Goal: Task Accomplishment & Management: Manage account settings

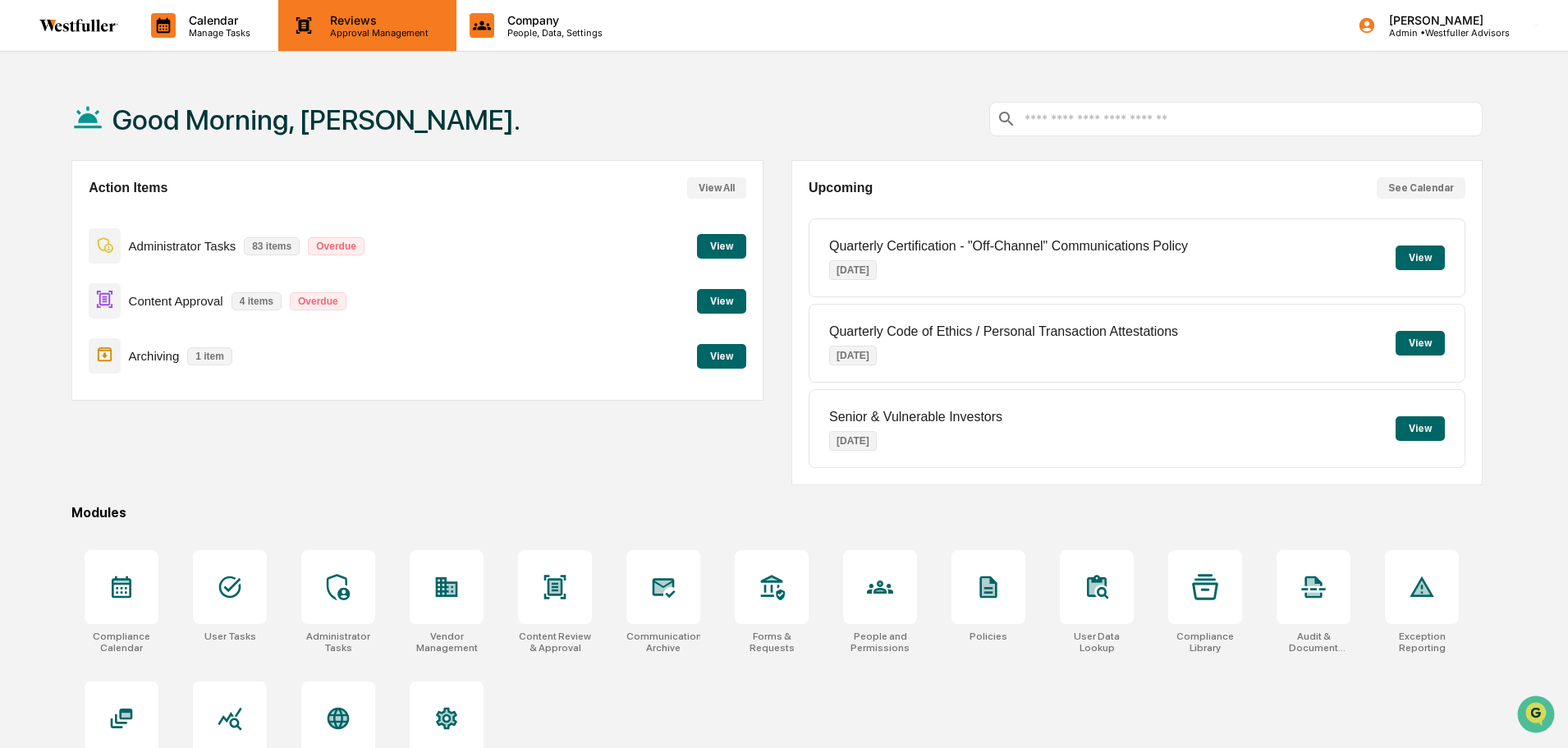
click at [344, 11] on div "Reviews Approval Management" at bounding box center [367, 25] width 178 height 51
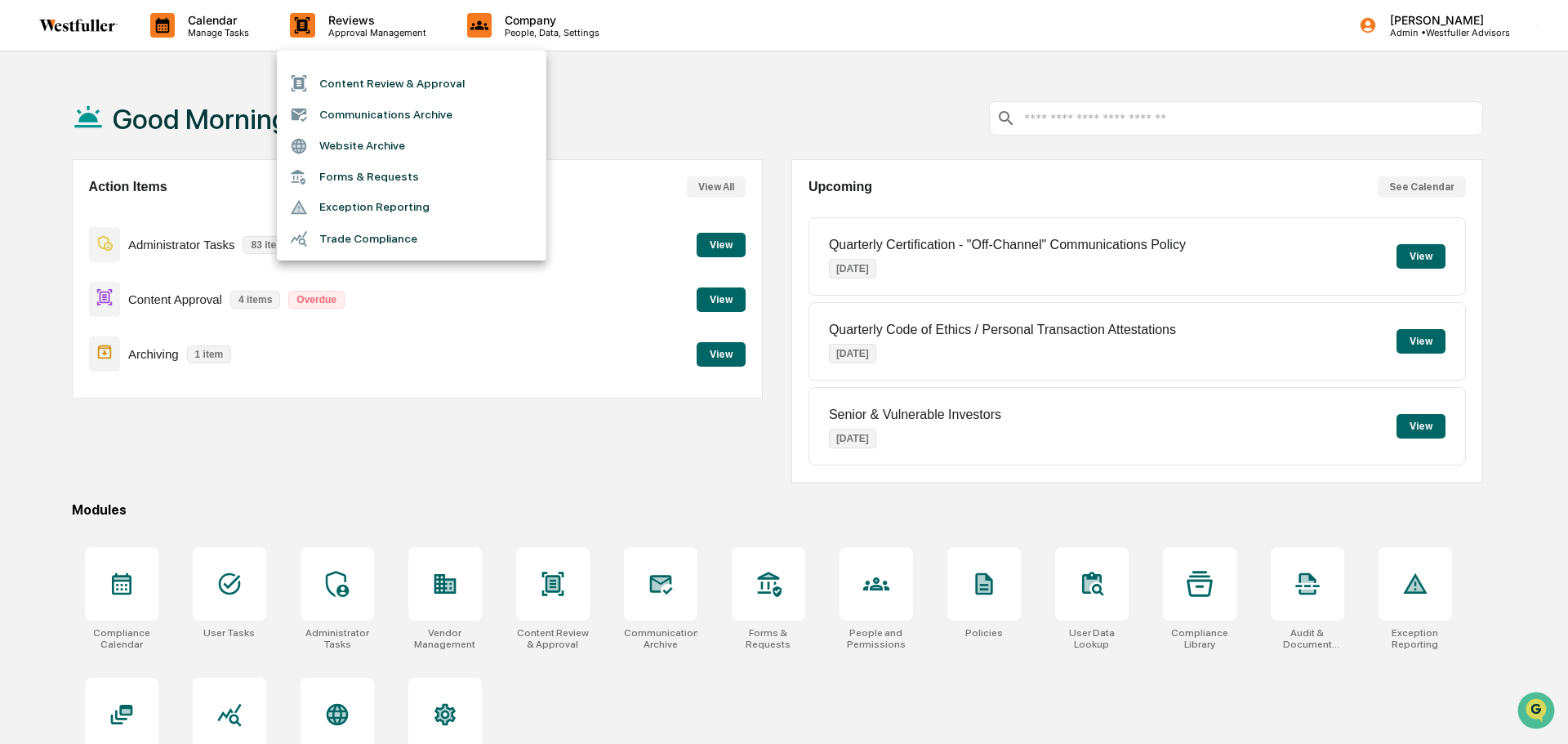
click at [826, 84] on div at bounding box center [784, 372] width 1568 height 744
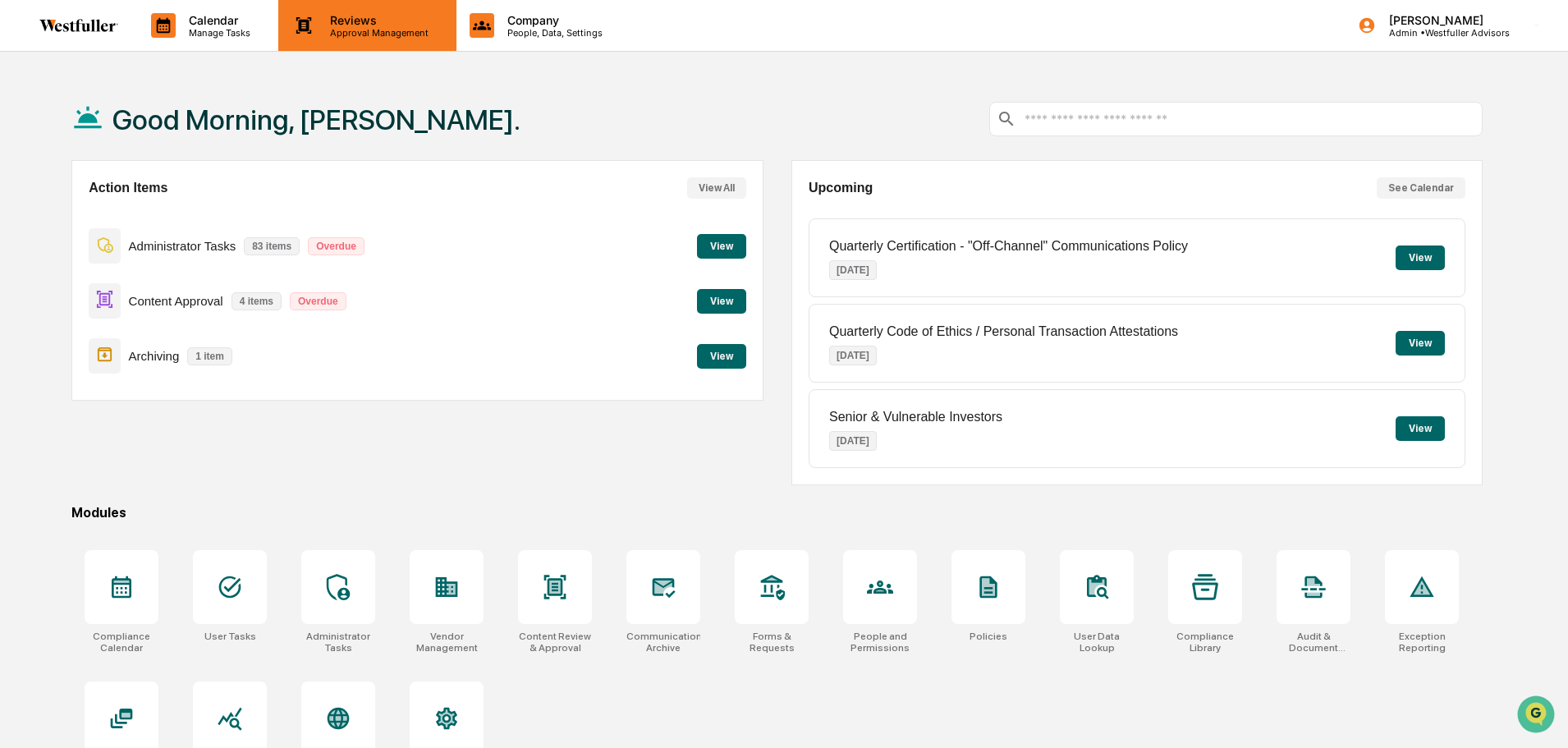
click at [353, 11] on div "Reviews Approval Management" at bounding box center [367, 25] width 178 height 51
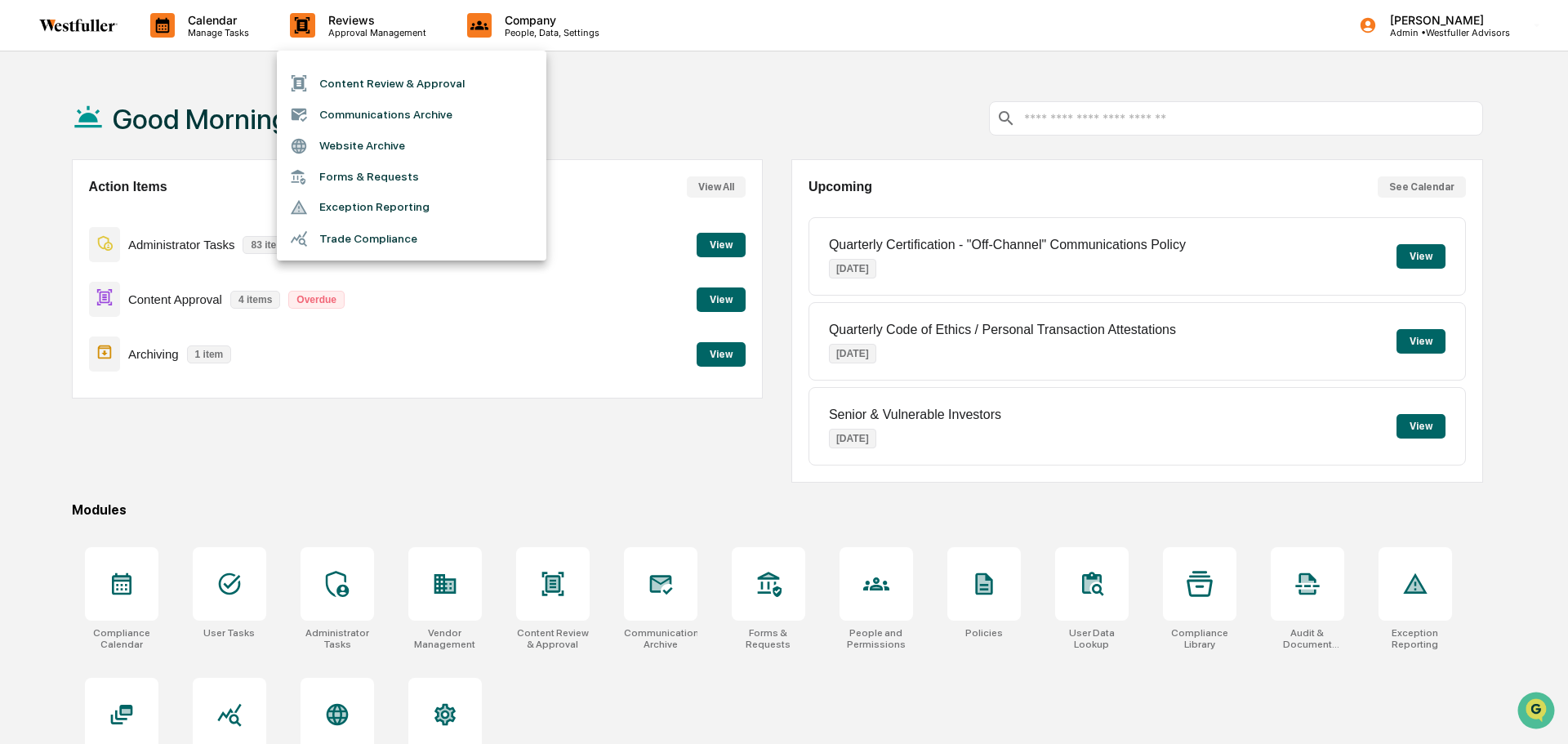
click at [383, 90] on li "Content Review & Approval" at bounding box center [411, 84] width 269 height 31
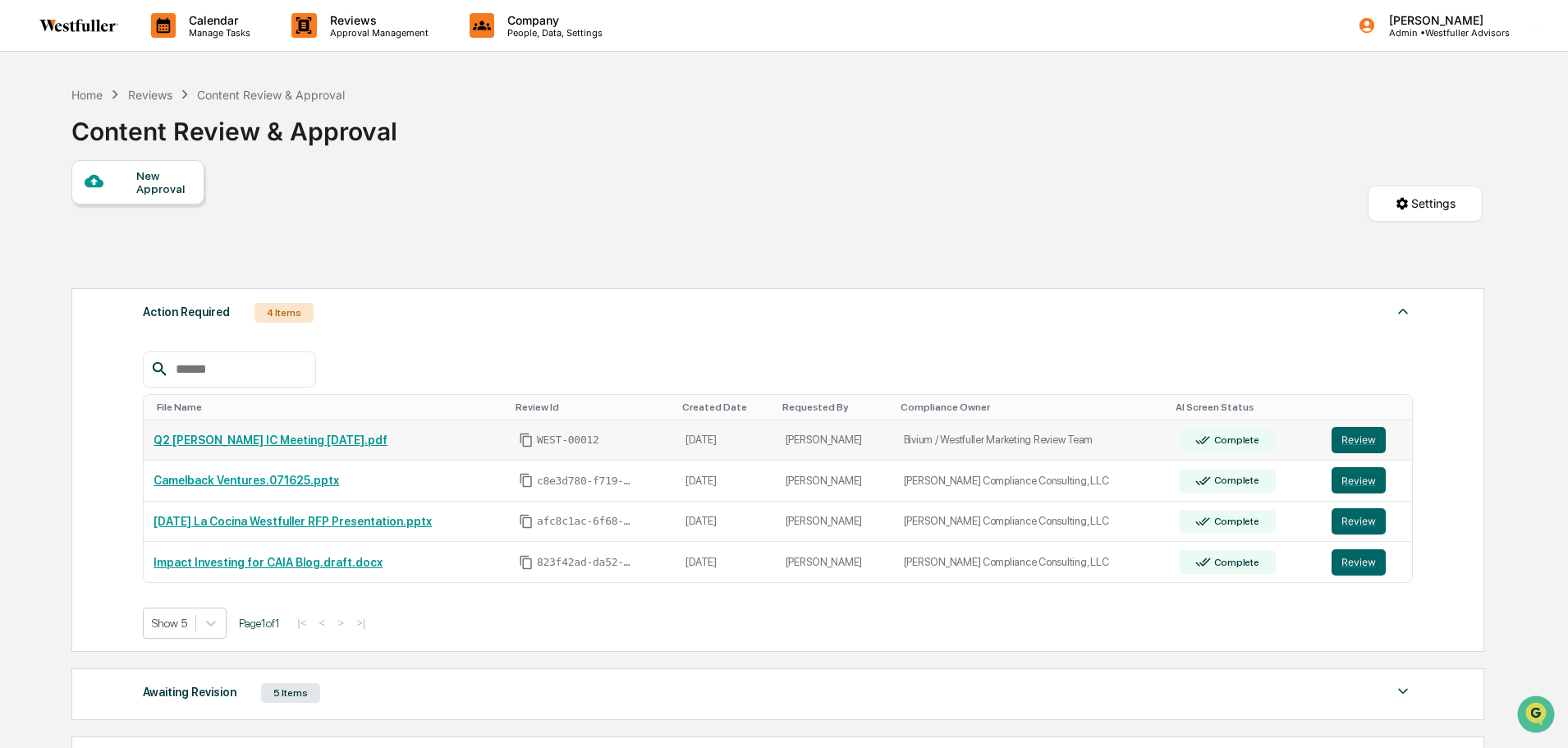
scroll to position [258, 0]
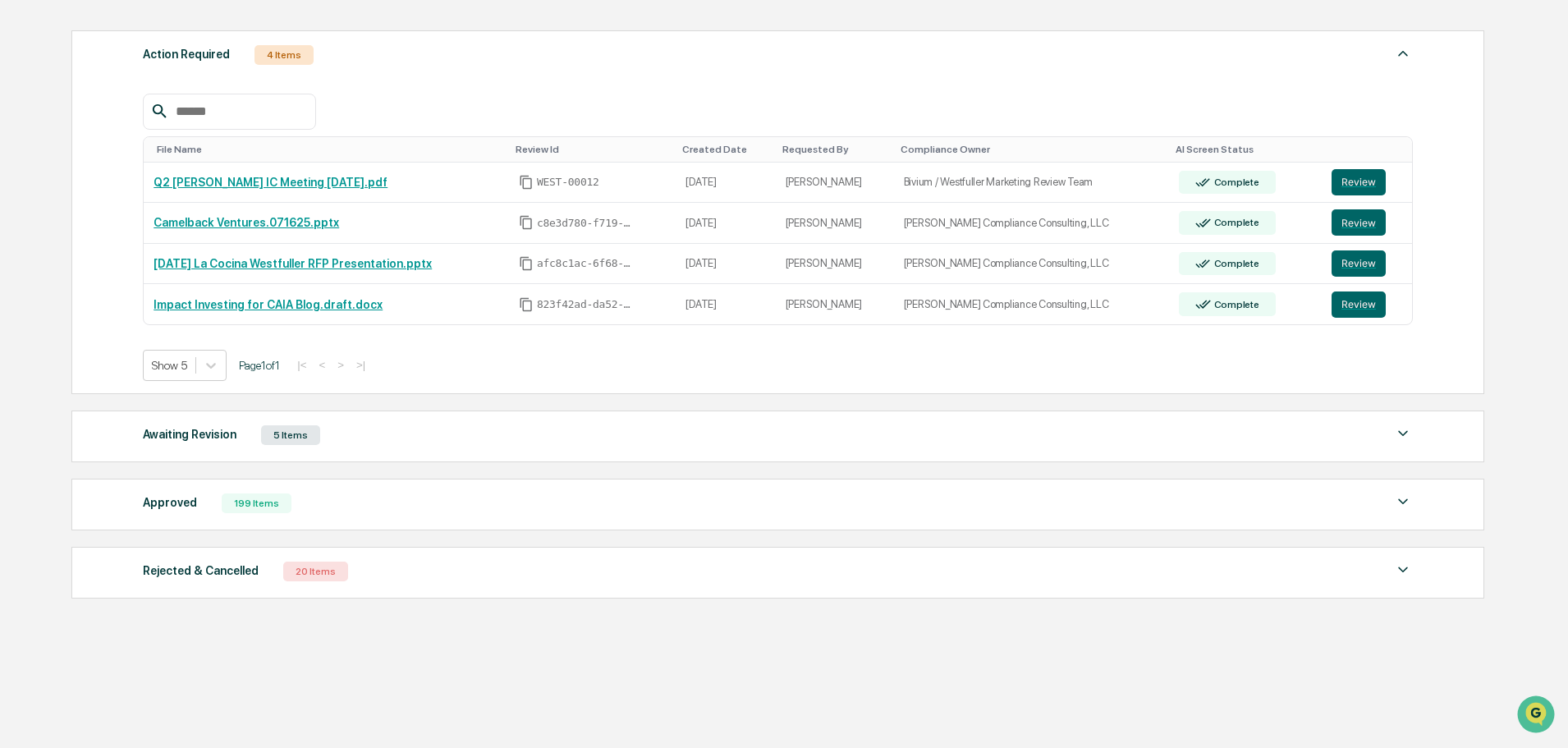
click at [359, 510] on div "Approved 199 Items" at bounding box center [778, 503] width 1270 height 23
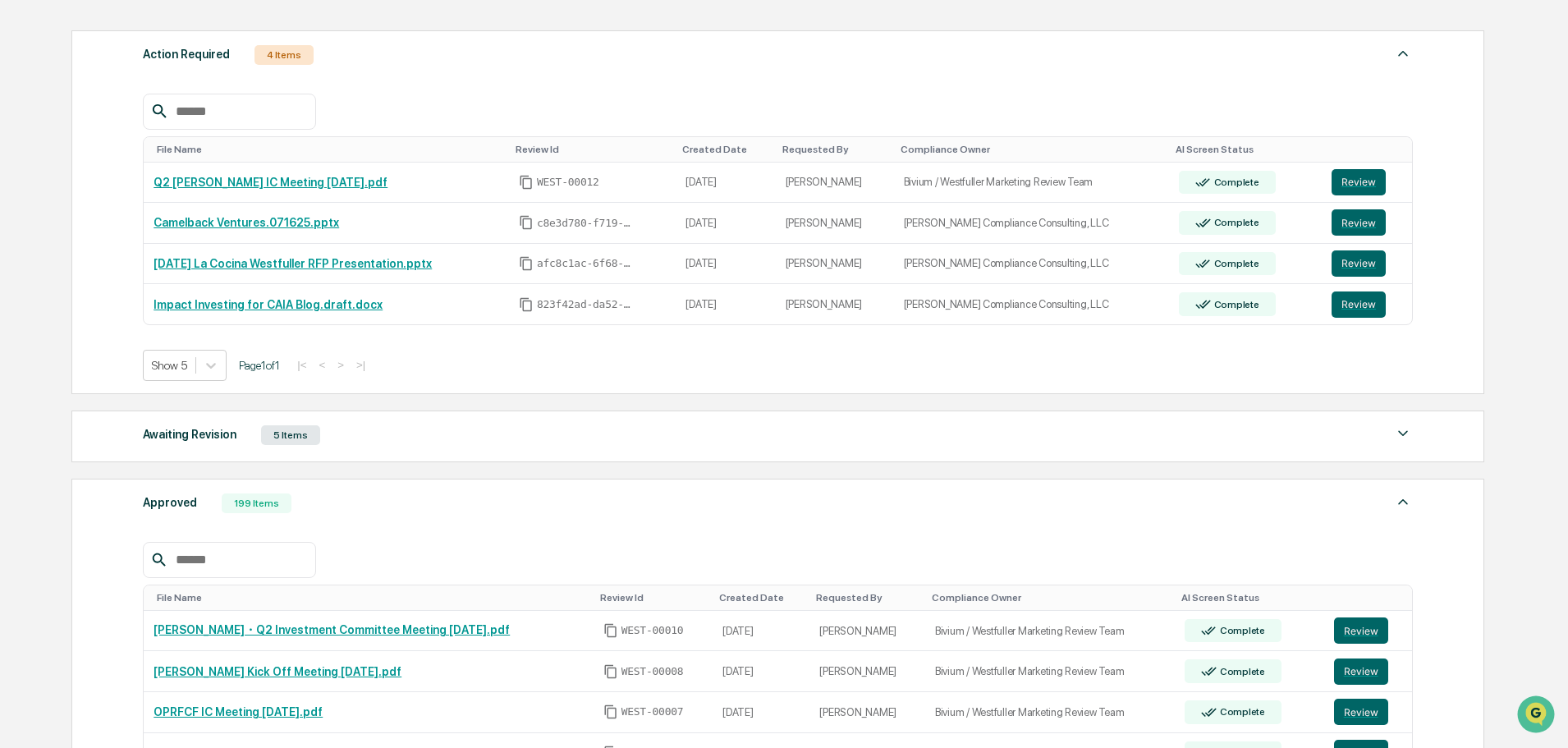
click at [251, 569] on input "text" at bounding box center [239, 559] width 140 height 21
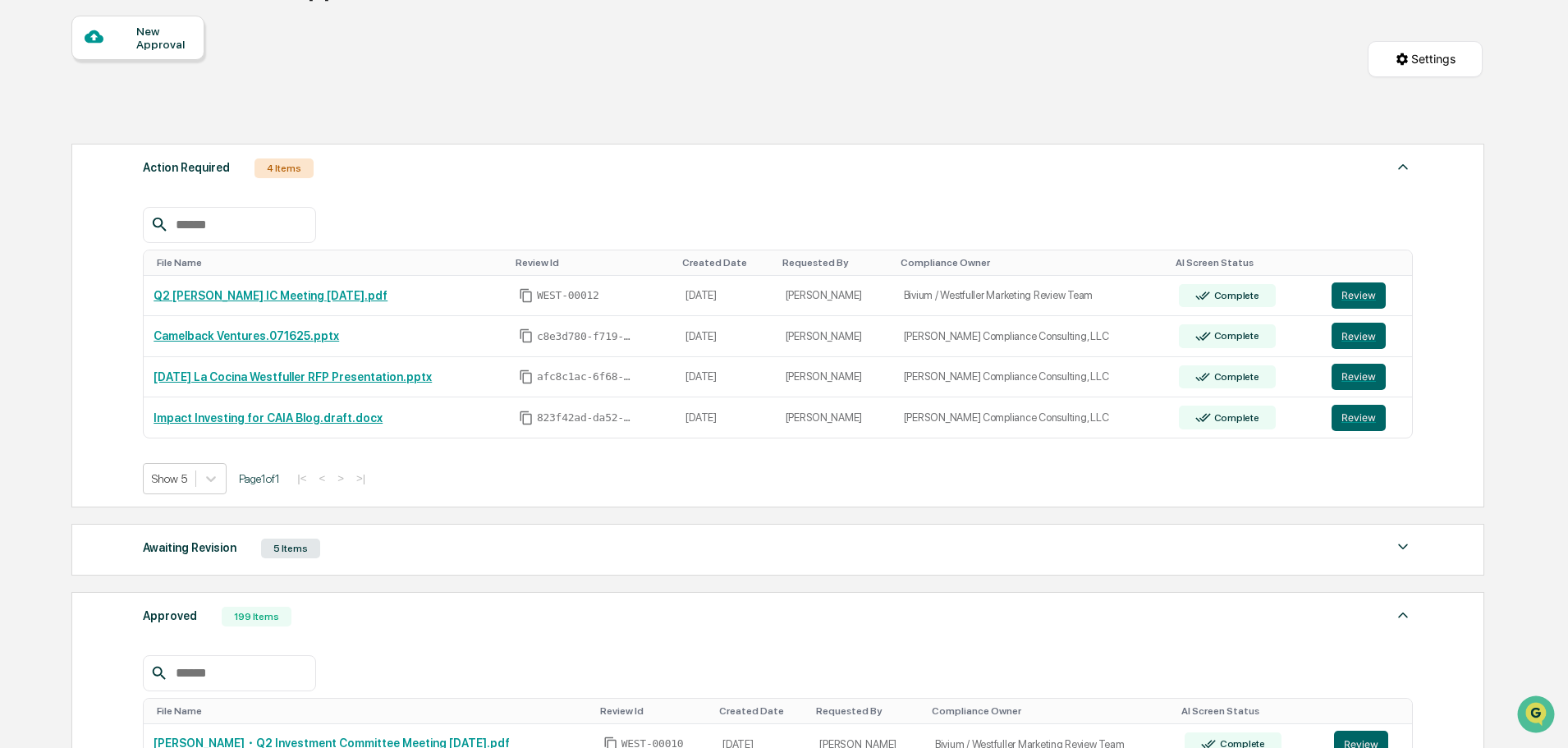
scroll to position [0, 0]
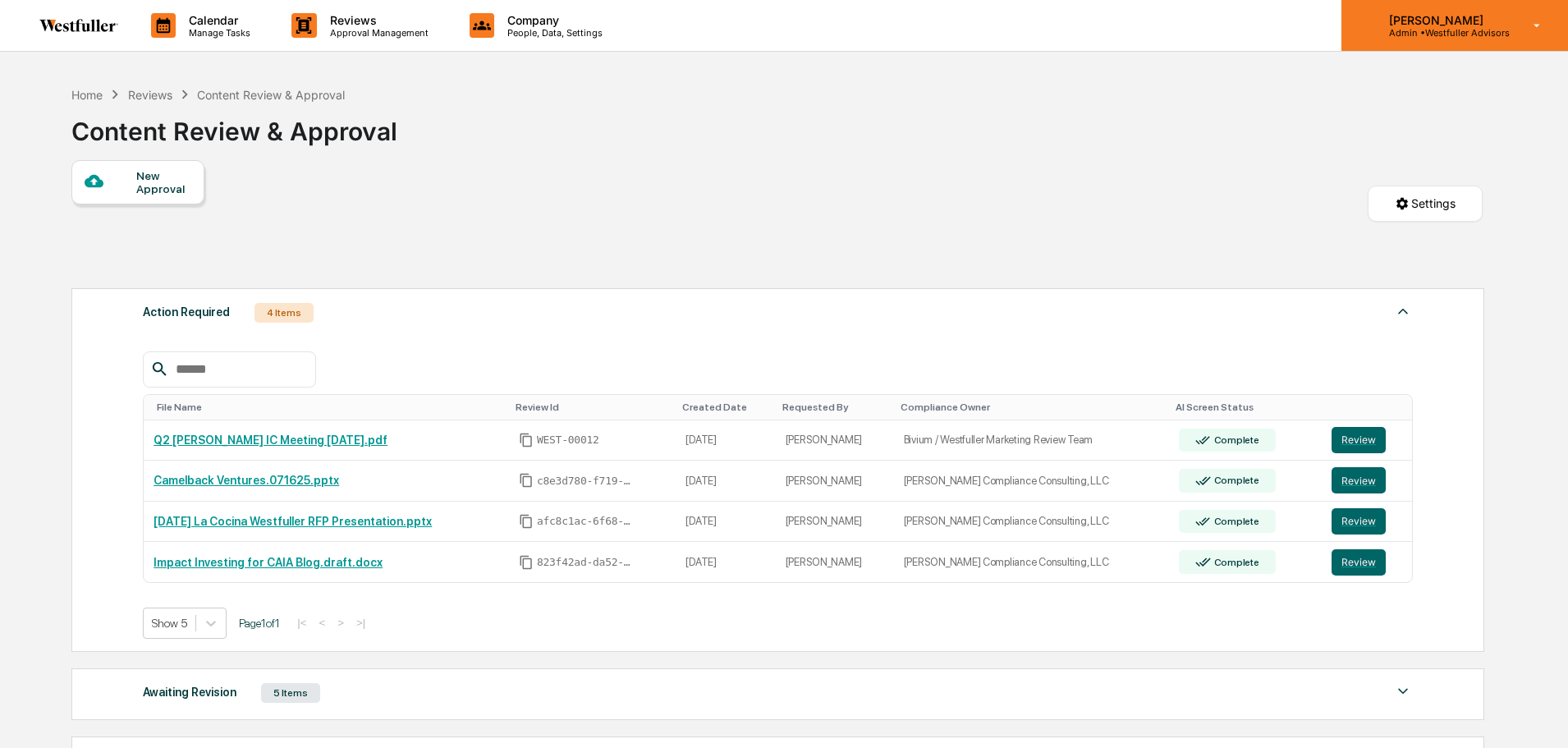
click at [1425, 48] on div "[PERSON_NAME] Admin • Westfuller Advisors" at bounding box center [1454, 25] width 227 height 51
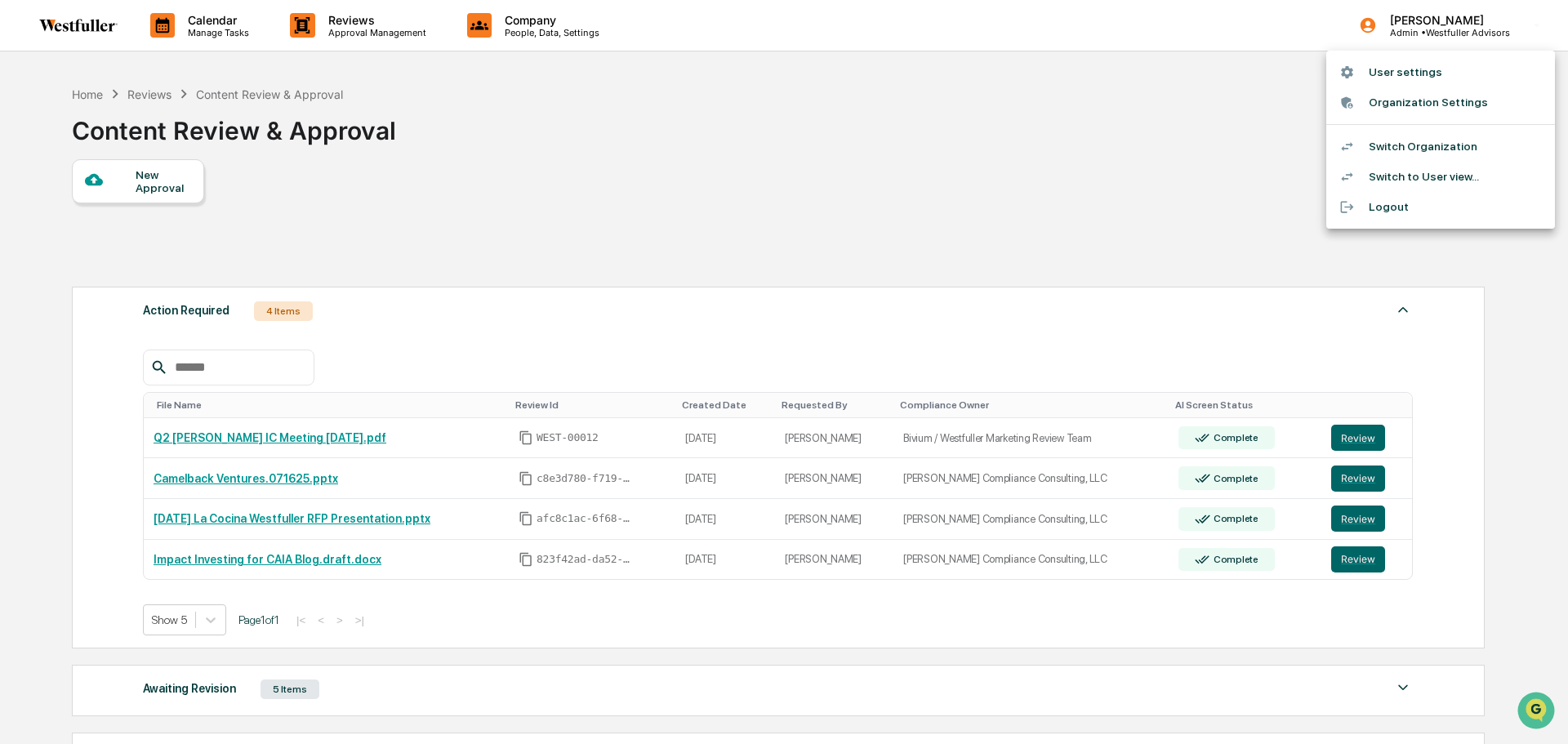
click at [1186, 96] on div at bounding box center [784, 372] width 1568 height 744
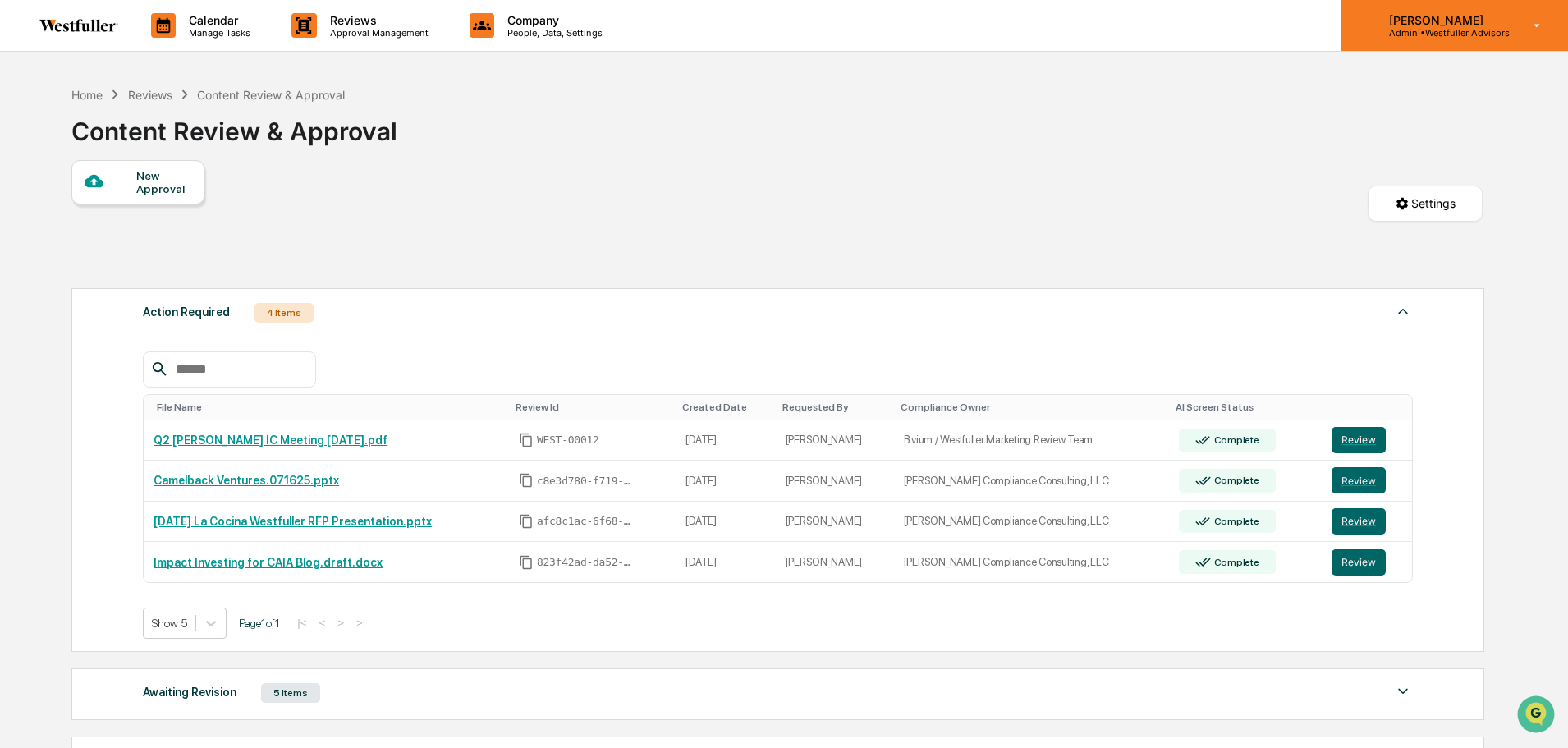
click at [1444, 24] on p "[PERSON_NAME]" at bounding box center [1442, 19] width 134 height 14
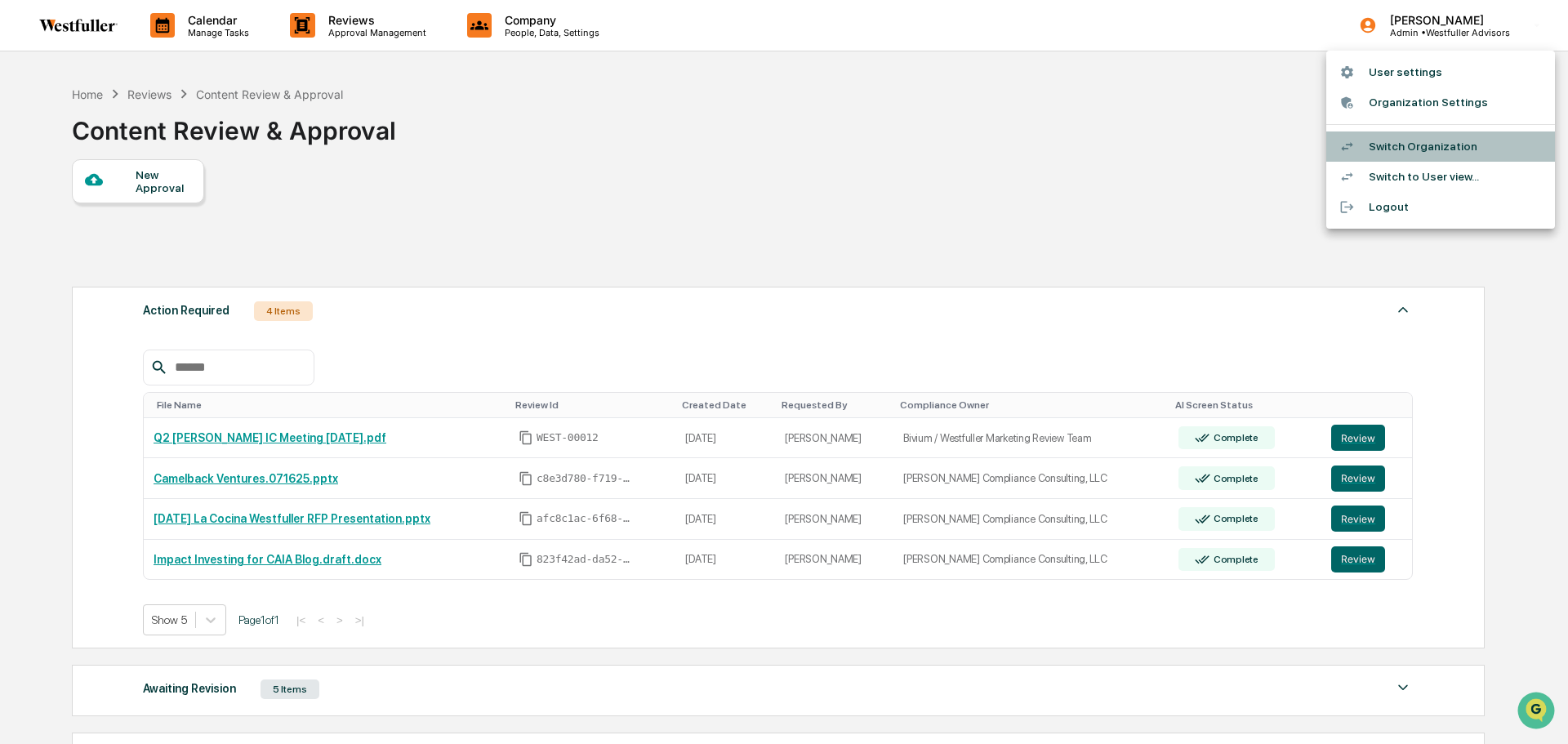
click at [1420, 143] on li "Switch Organization" at bounding box center [1440, 146] width 229 height 30
